Goal: Find contact information: Find contact information

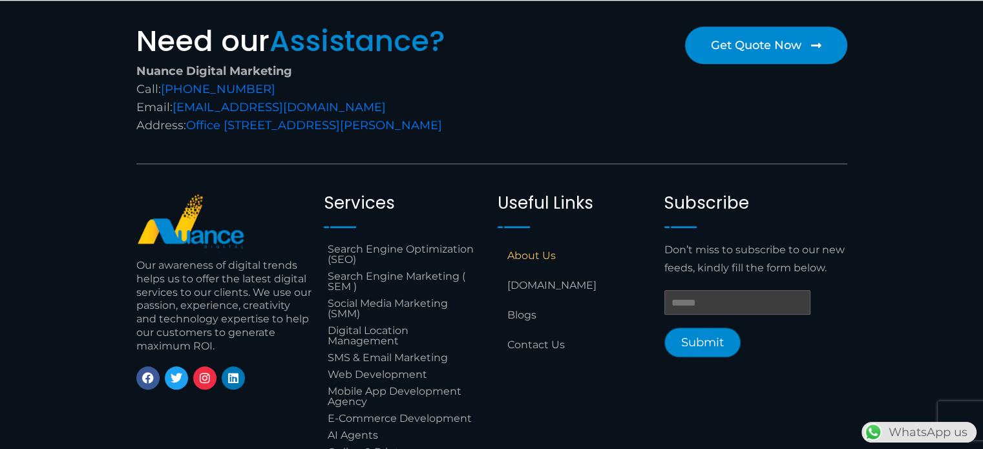
scroll to position [1179, 0]
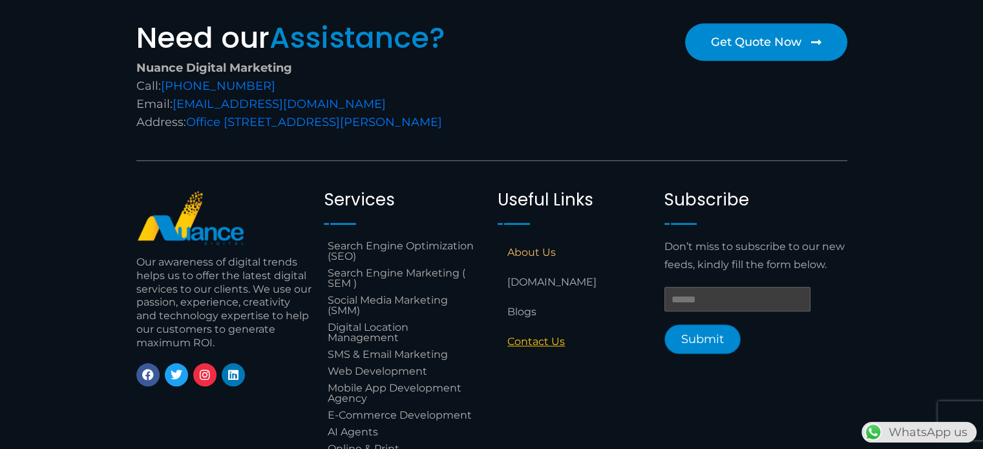
click at [546, 357] on link "Contact Us" at bounding box center [575, 342] width 154 height 30
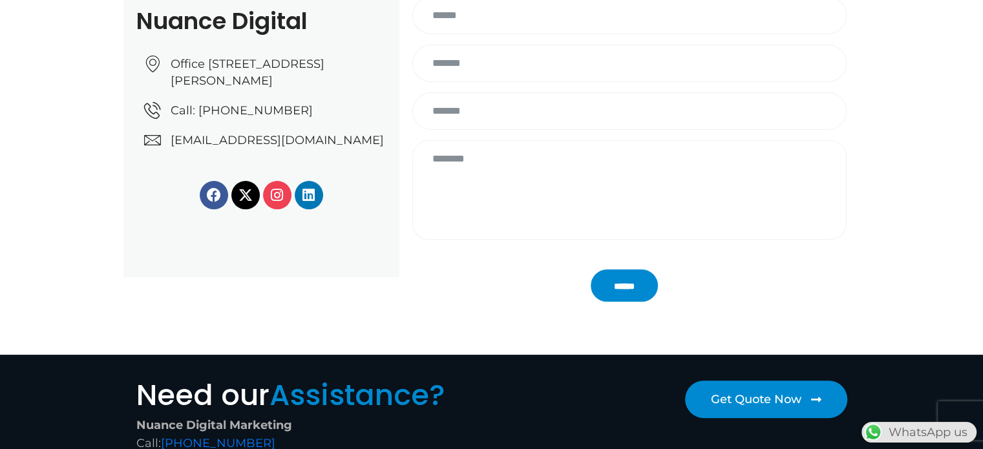
click at [288, 209] on link "Instagram" at bounding box center [277, 195] width 28 height 28
click at [915, 212] on section "Nuance Digital Office No: 31، Al Malki Business Center, New Al Mirqab, Jawaan S…" at bounding box center [491, 134] width 983 height 416
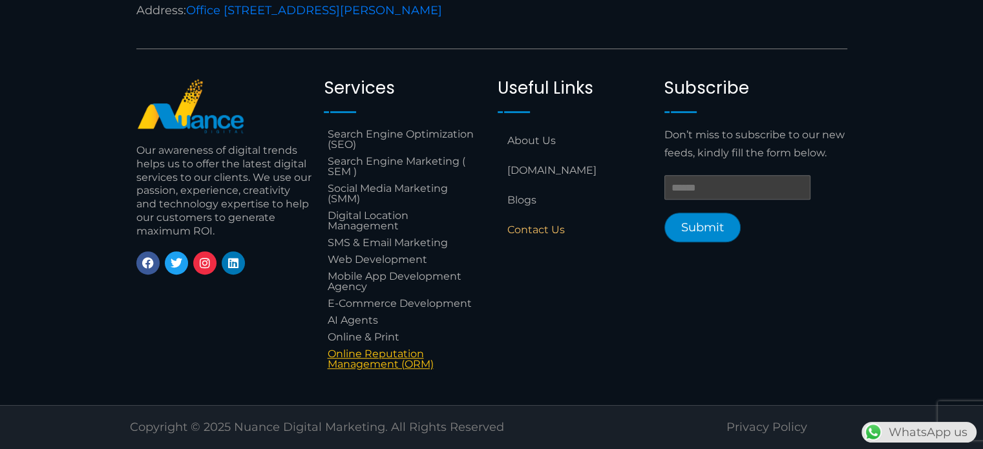
scroll to position [739, 0]
